Goal: Information Seeking & Learning: Learn about a topic

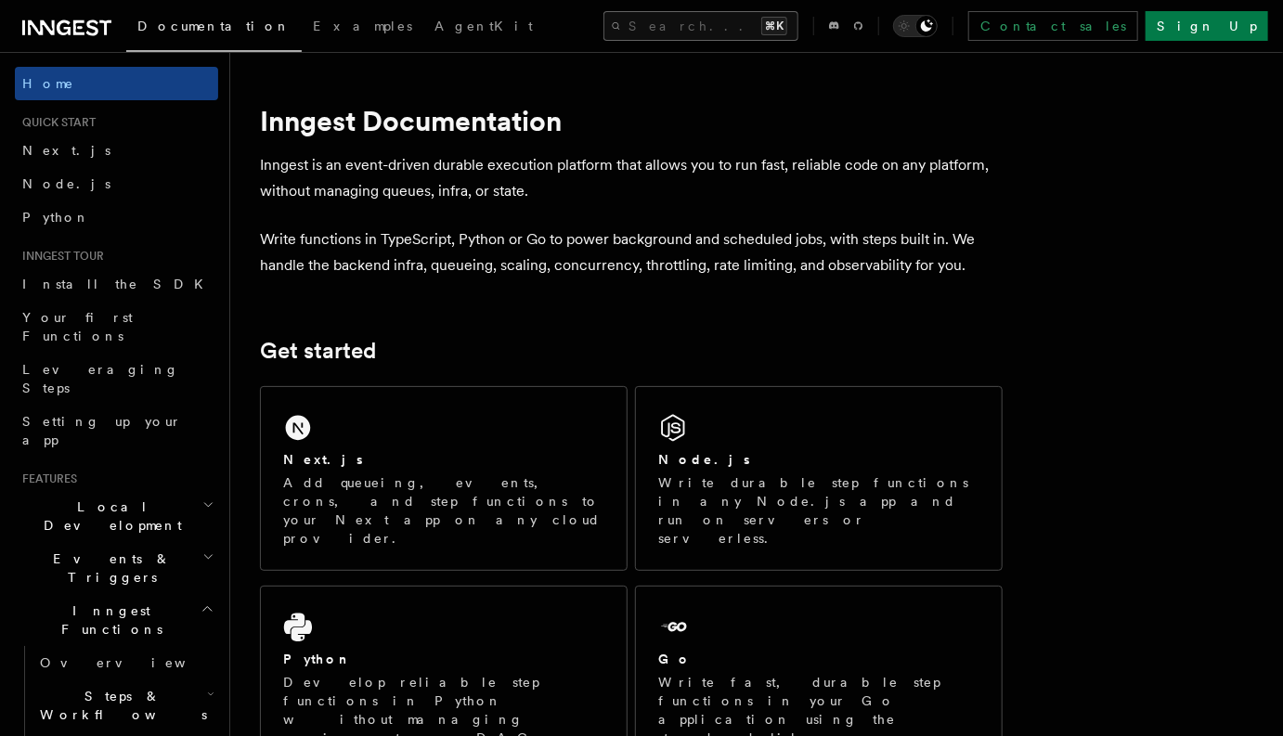
click at [784, 28] on button "Search... ⌘K" at bounding box center [700, 26] width 195 height 30
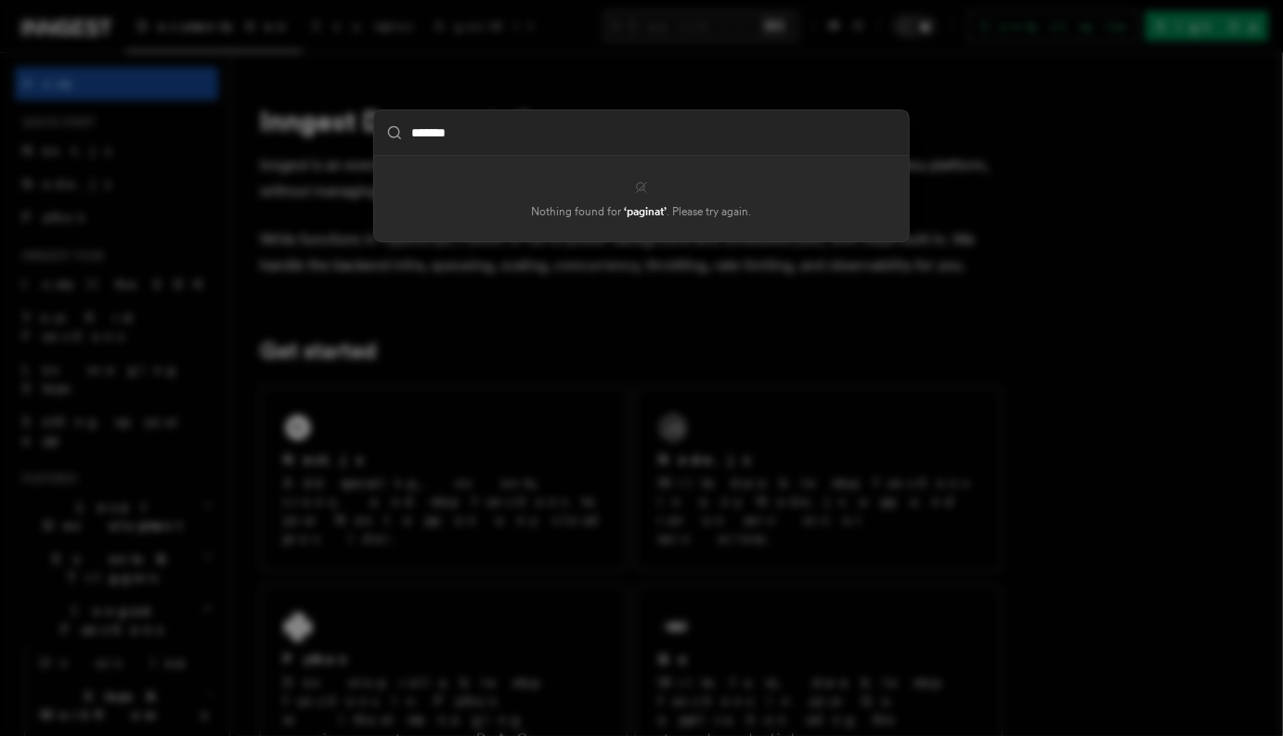
type input "********"
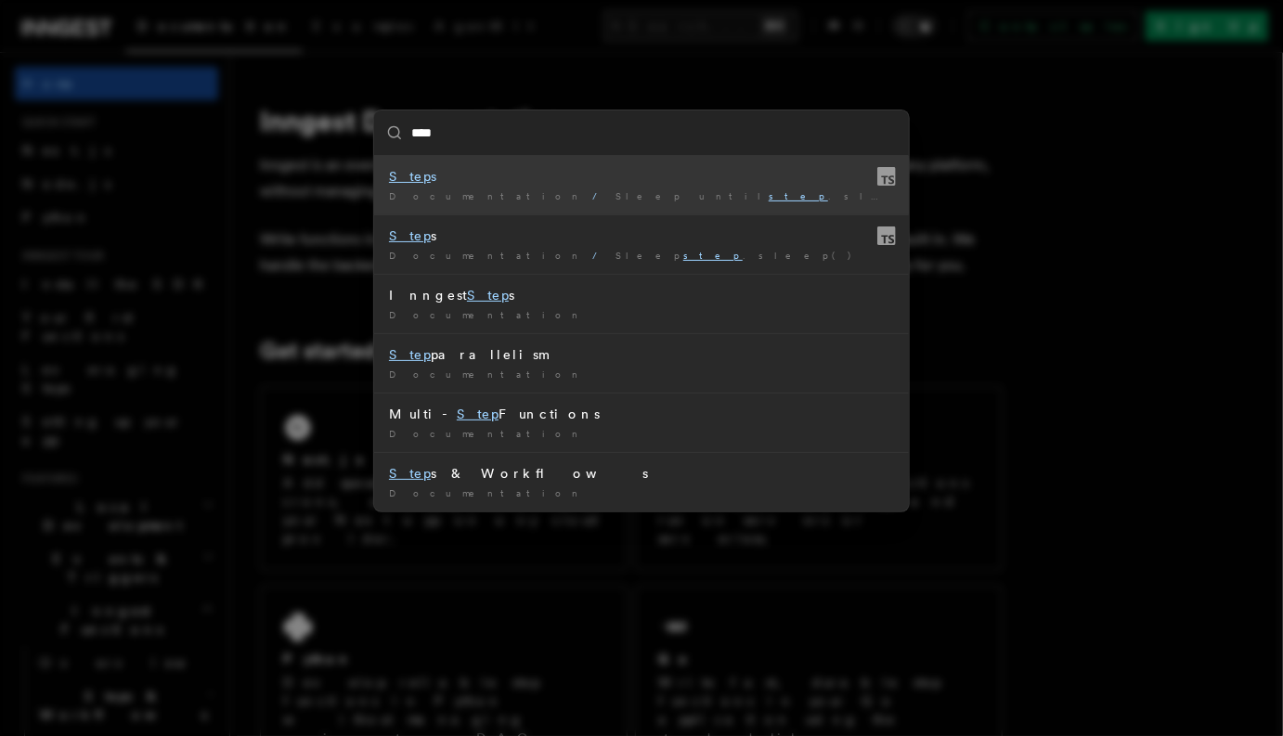
type input "*****"
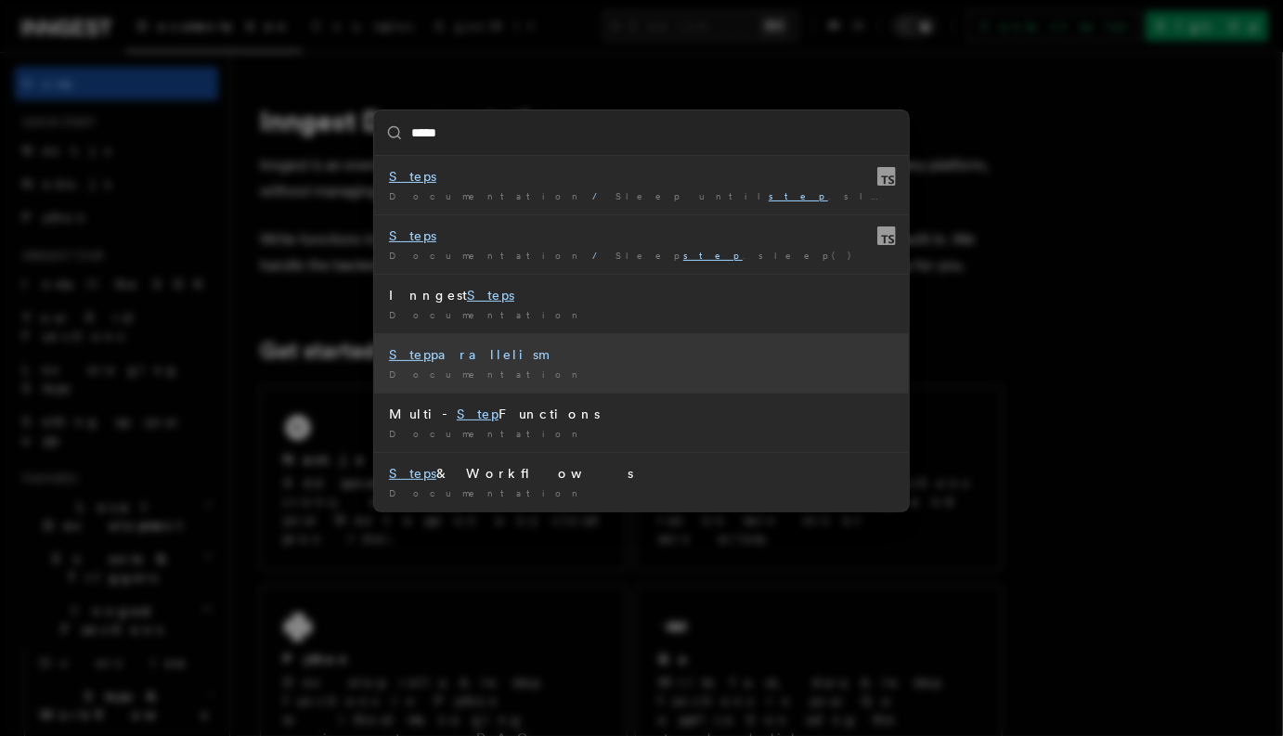
click at [471, 372] on div "Documentation /" at bounding box center [641, 375] width 505 height 14
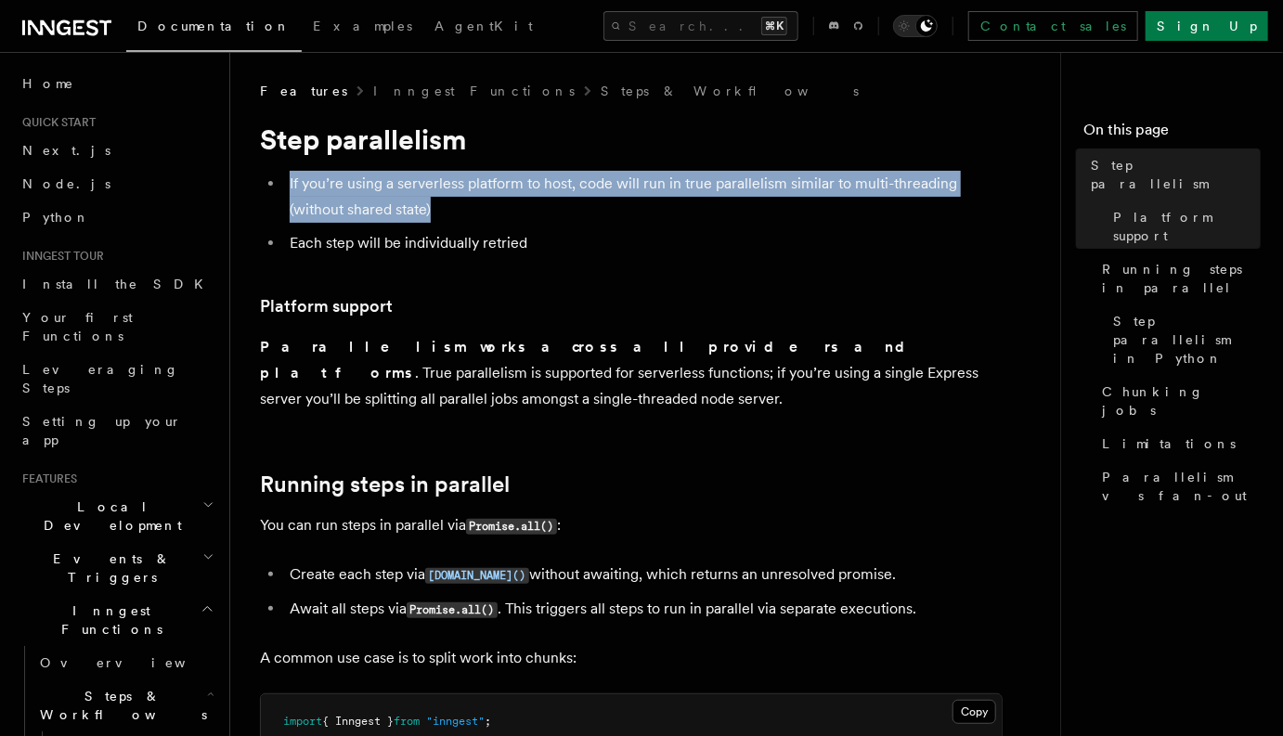
drag, startPoint x: 548, startPoint y: 135, endPoint x: 568, endPoint y: 219, distance: 86.9
drag, startPoint x: 568, startPoint y: 219, endPoint x: 568, endPoint y: 138, distance: 80.8
drag, startPoint x: 568, startPoint y: 141, endPoint x: 620, endPoint y: 270, distance: 139.1
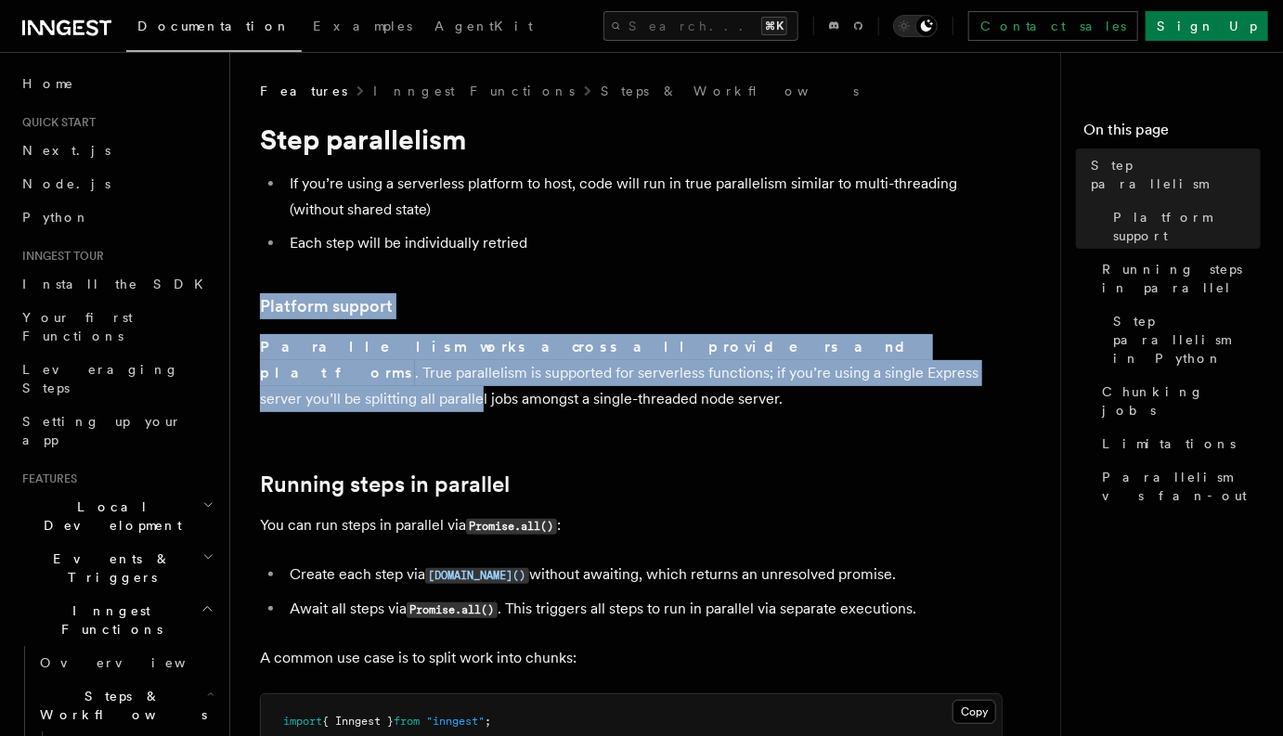
drag, startPoint x: 618, startPoint y: 260, endPoint x: 676, endPoint y: 370, distance: 124.6
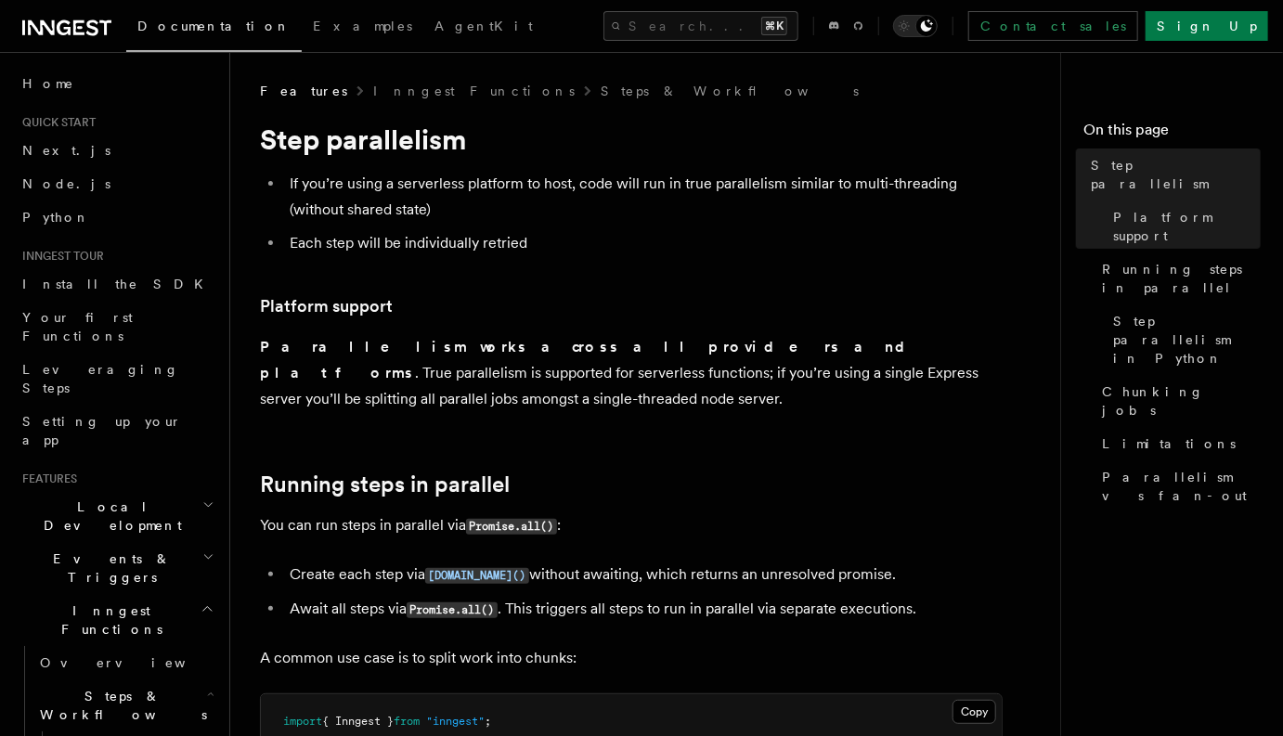
drag, startPoint x: 676, startPoint y: 370, endPoint x: 676, endPoint y: 360, distance: 10.2
click at [676, 360] on p "Parallelism works across all providers and platforms . True parallelism is supp…" at bounding box center [631, 373] width 743 height 78
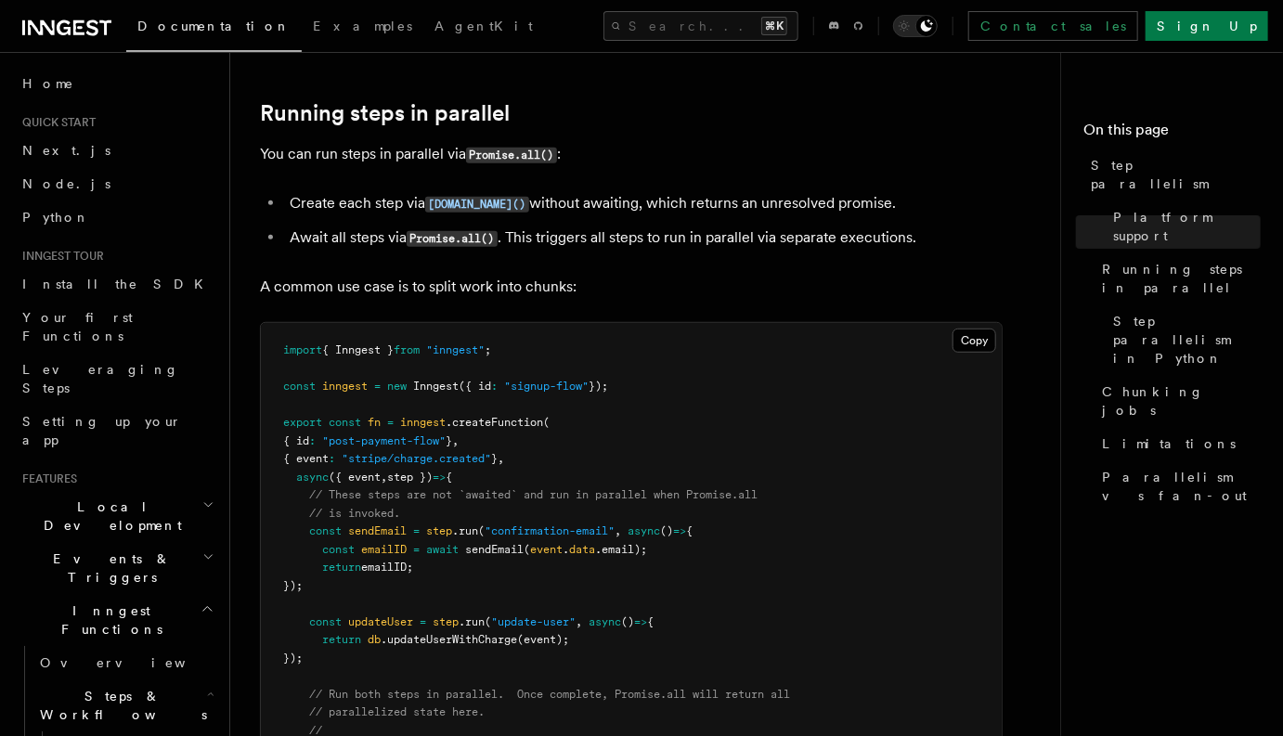
scroll to position [372, 0]
